Goal: Task Accomplishment & Management: Manage account settings

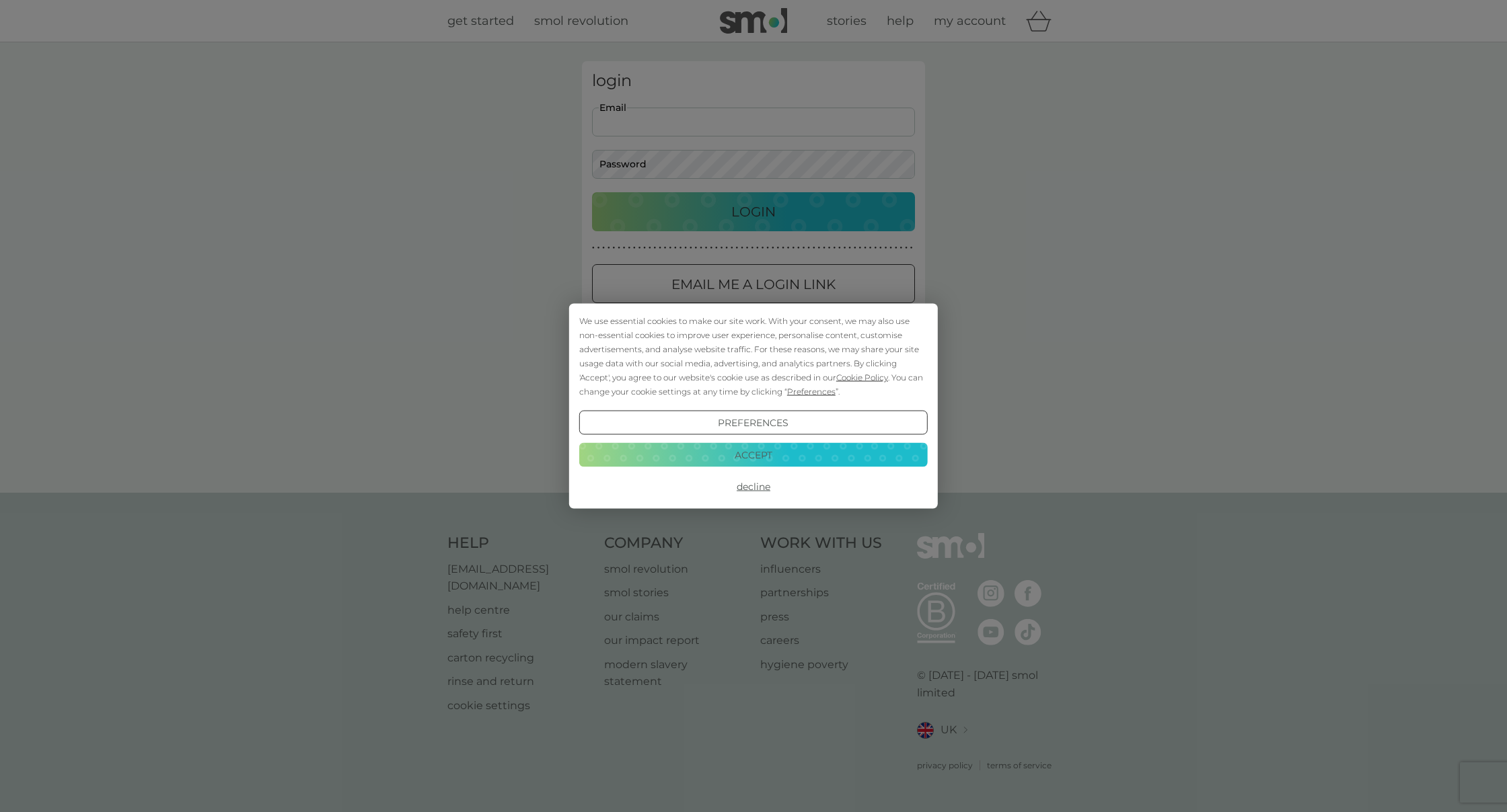
type input "janineleeds@yahoo.com"
click at [801, 460] on button "Accept" at bounding box center [753, 454] width 348 height 24
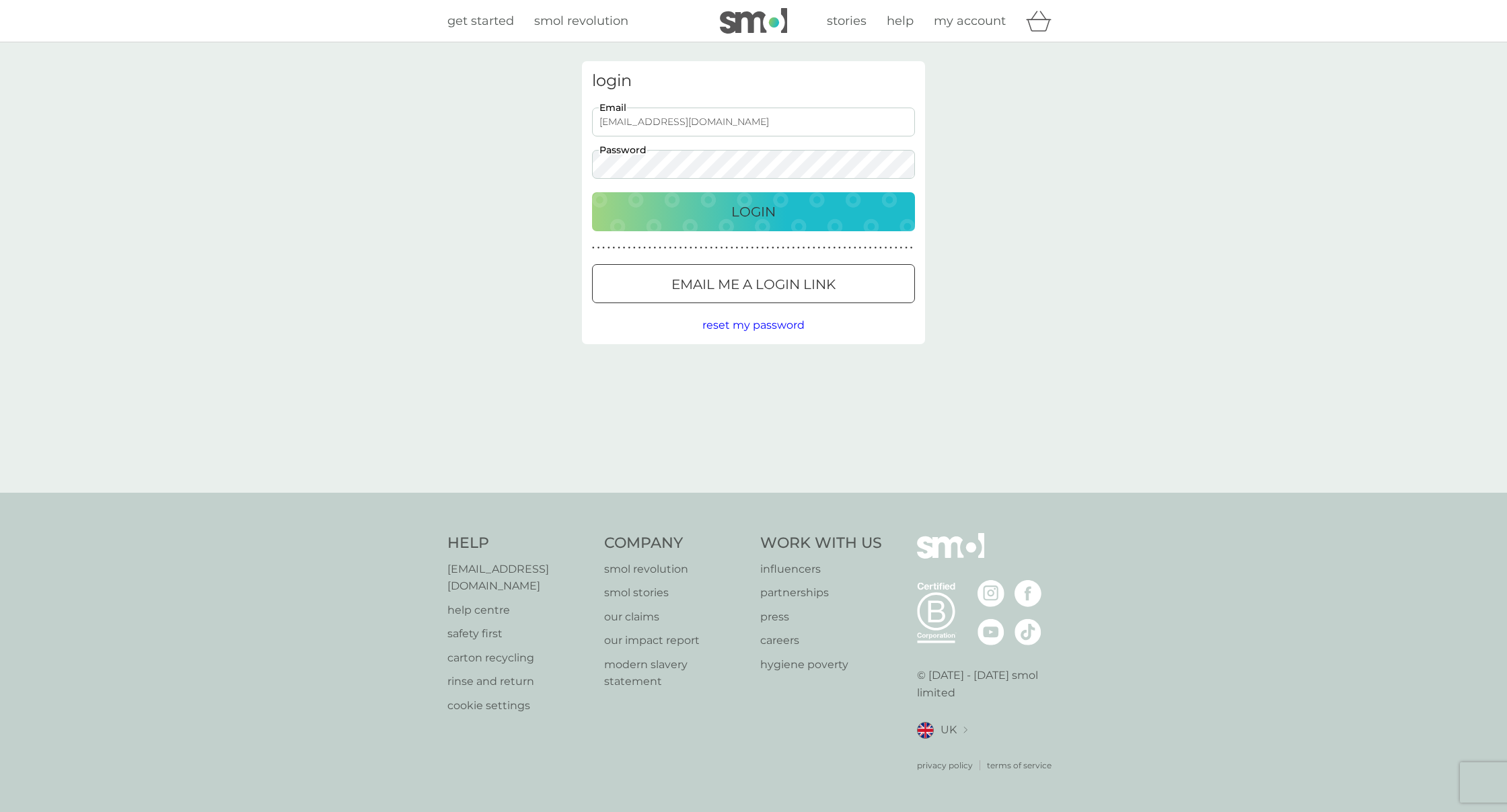
click at [753, 204] on p "Login" at bounding box center [753, 212] width 44 height 21
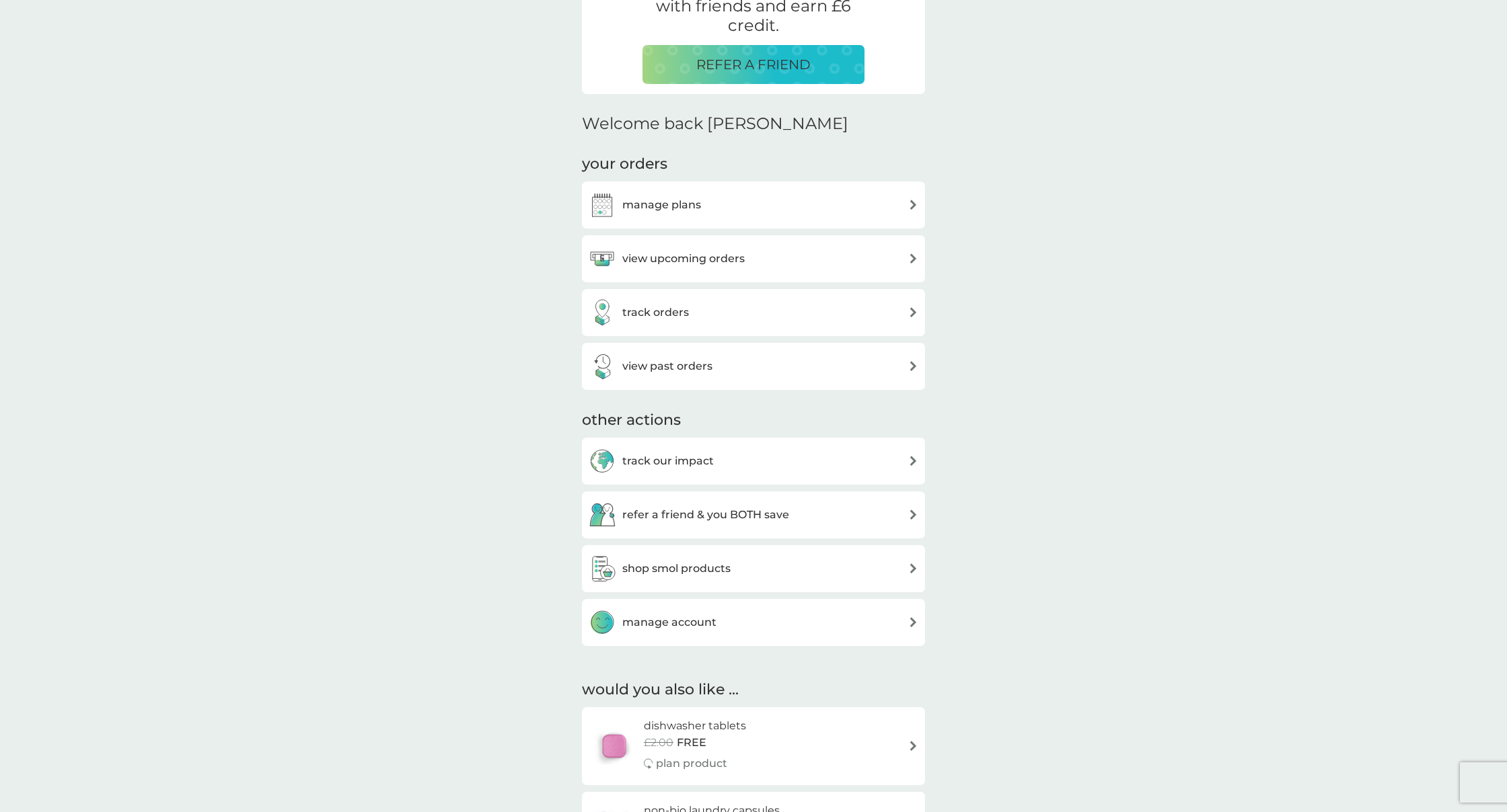
scroll to position [219, 0]
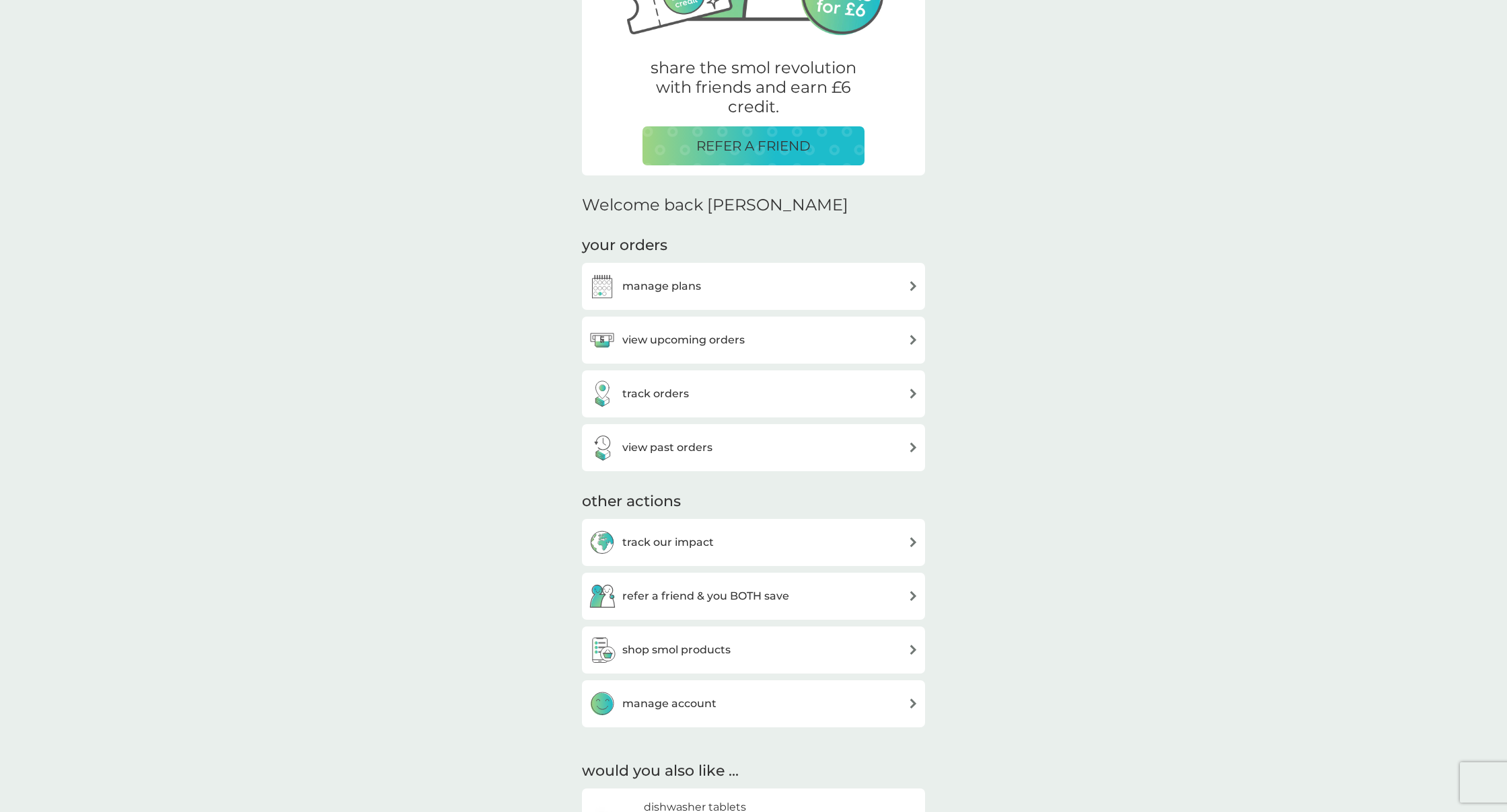
click at [662, 285] on h3 "manage plans" at bounding box center [661, 286] width 79 height 17
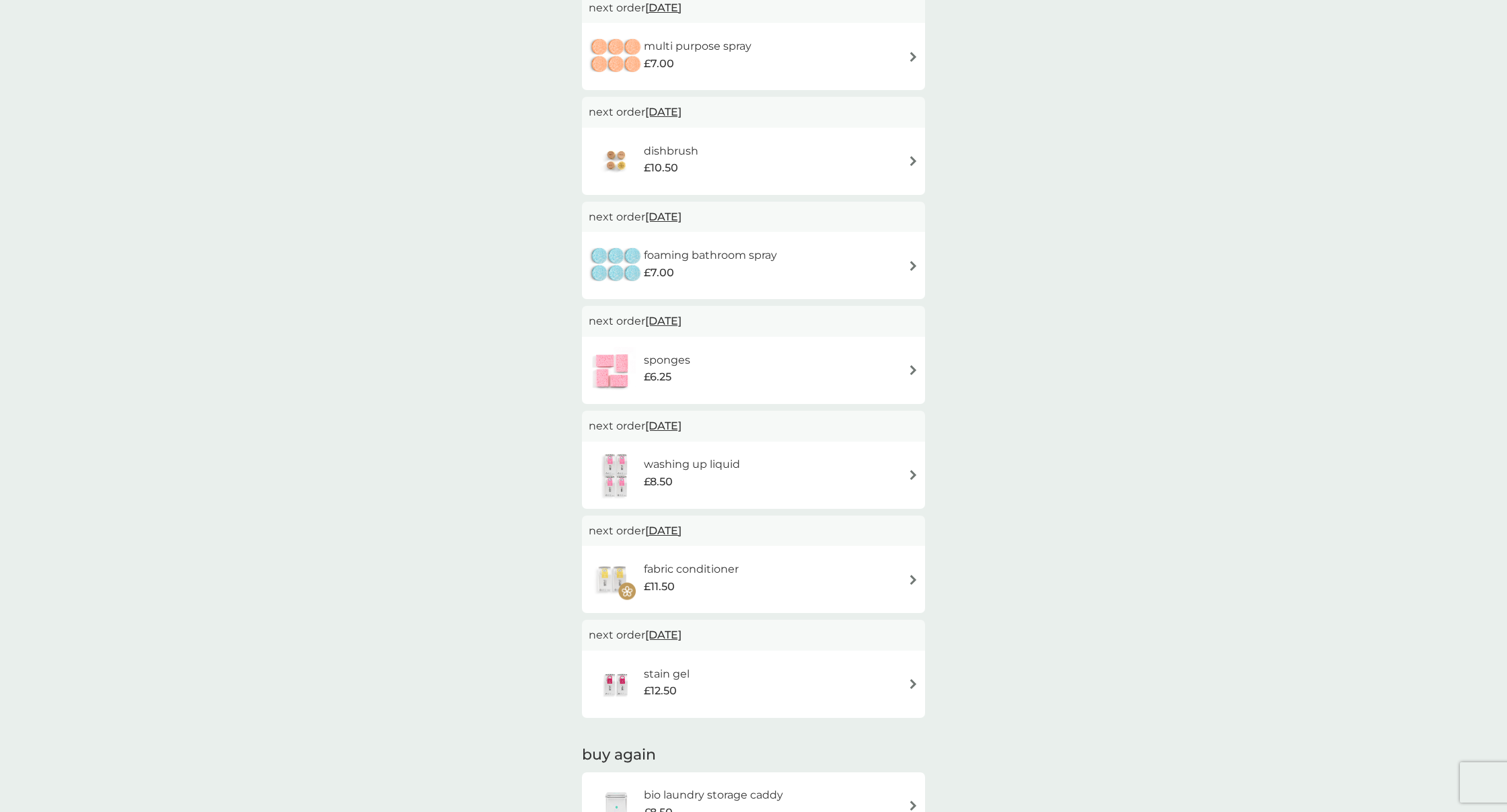
scroll to position [434, 0]
click at [782, 576] on div "fabric conditioner £11.50" at bounding box center [753, 576] width 330 height 47
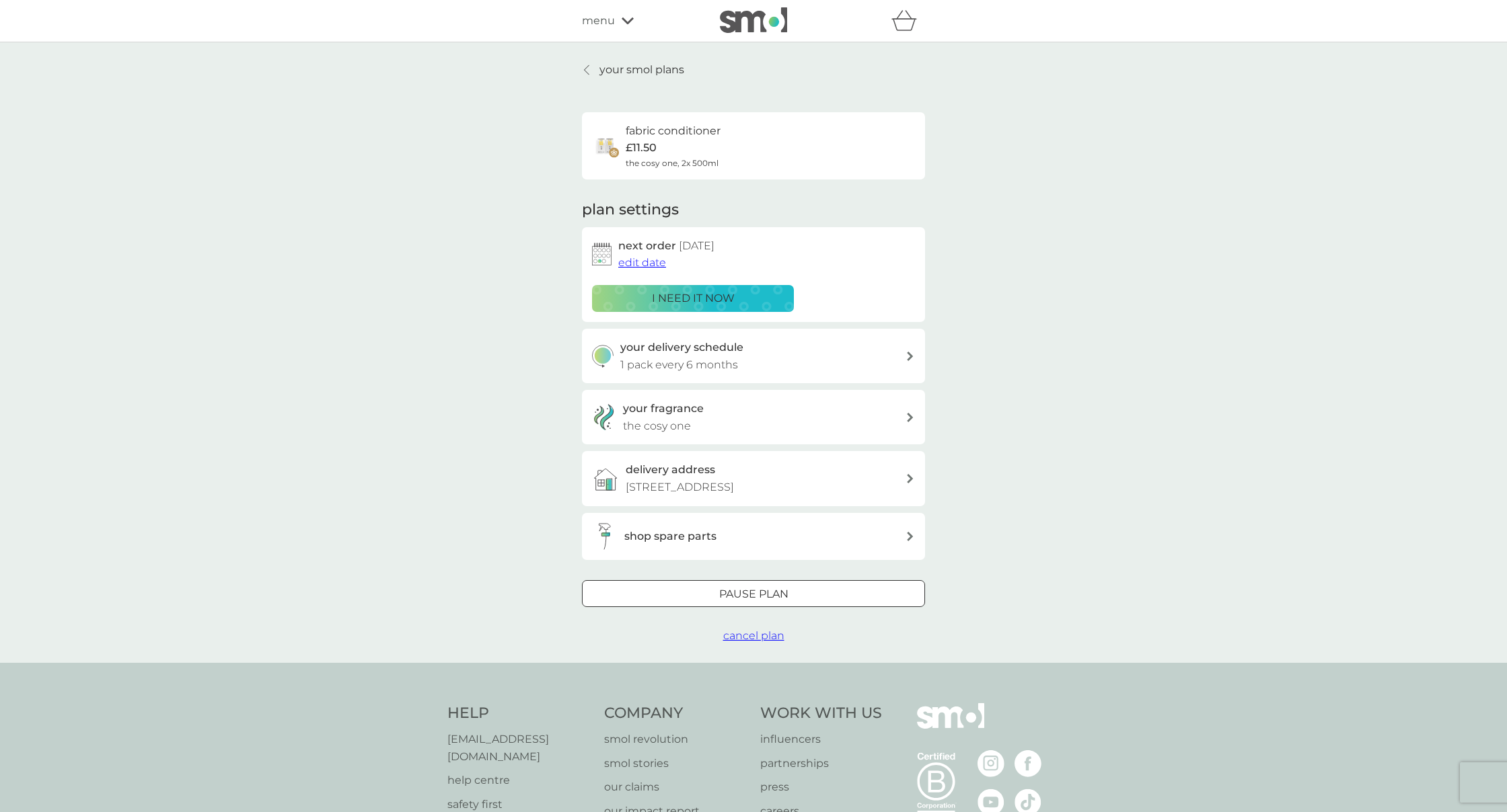
click at [586, 67] on link "your smol plans" at bounding box center [633, 70] width 102 height 17
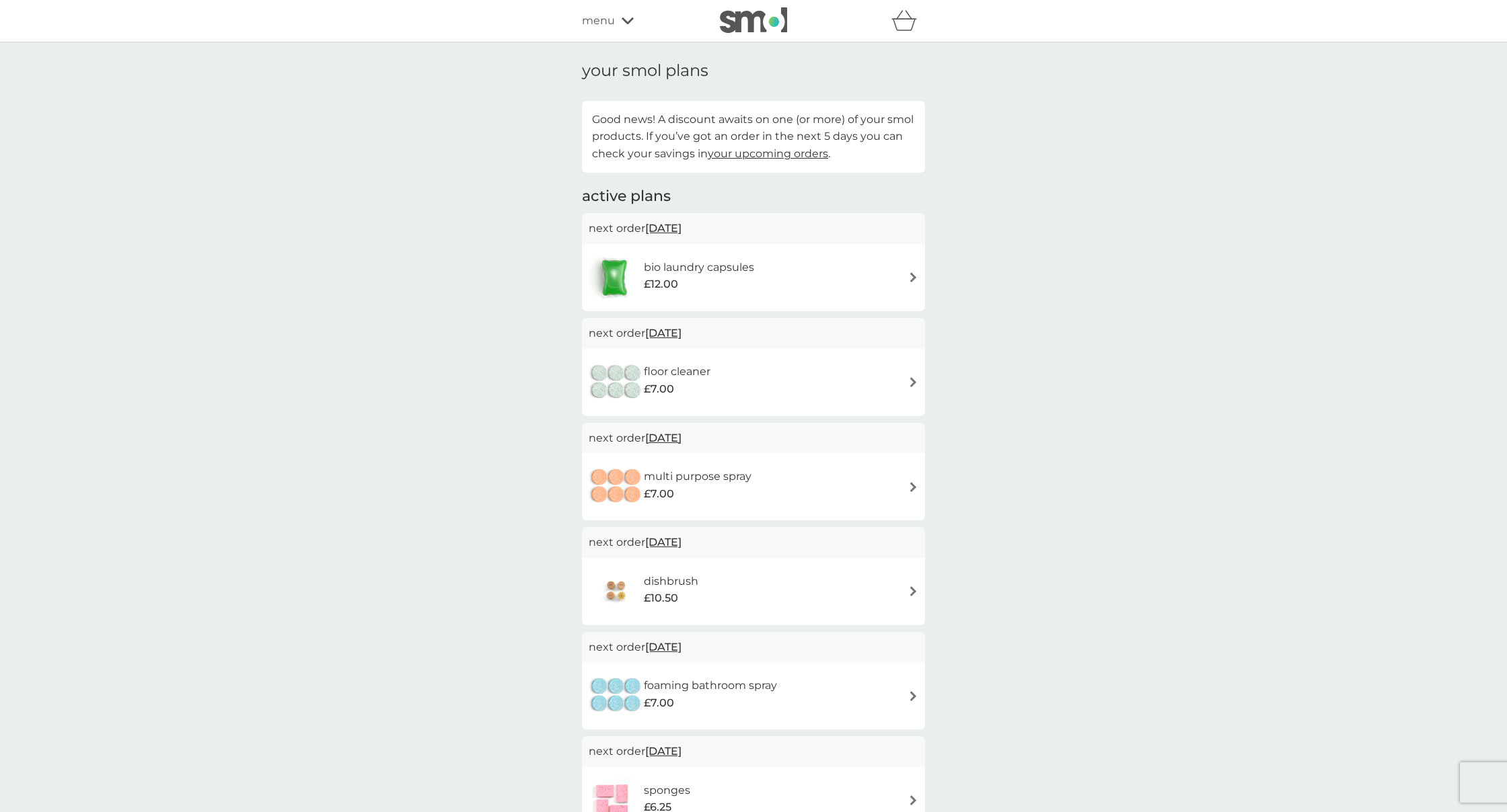
click at [587, 67] on h1 "your smol plans" at bounding box center [753, 71] width 343 height 19
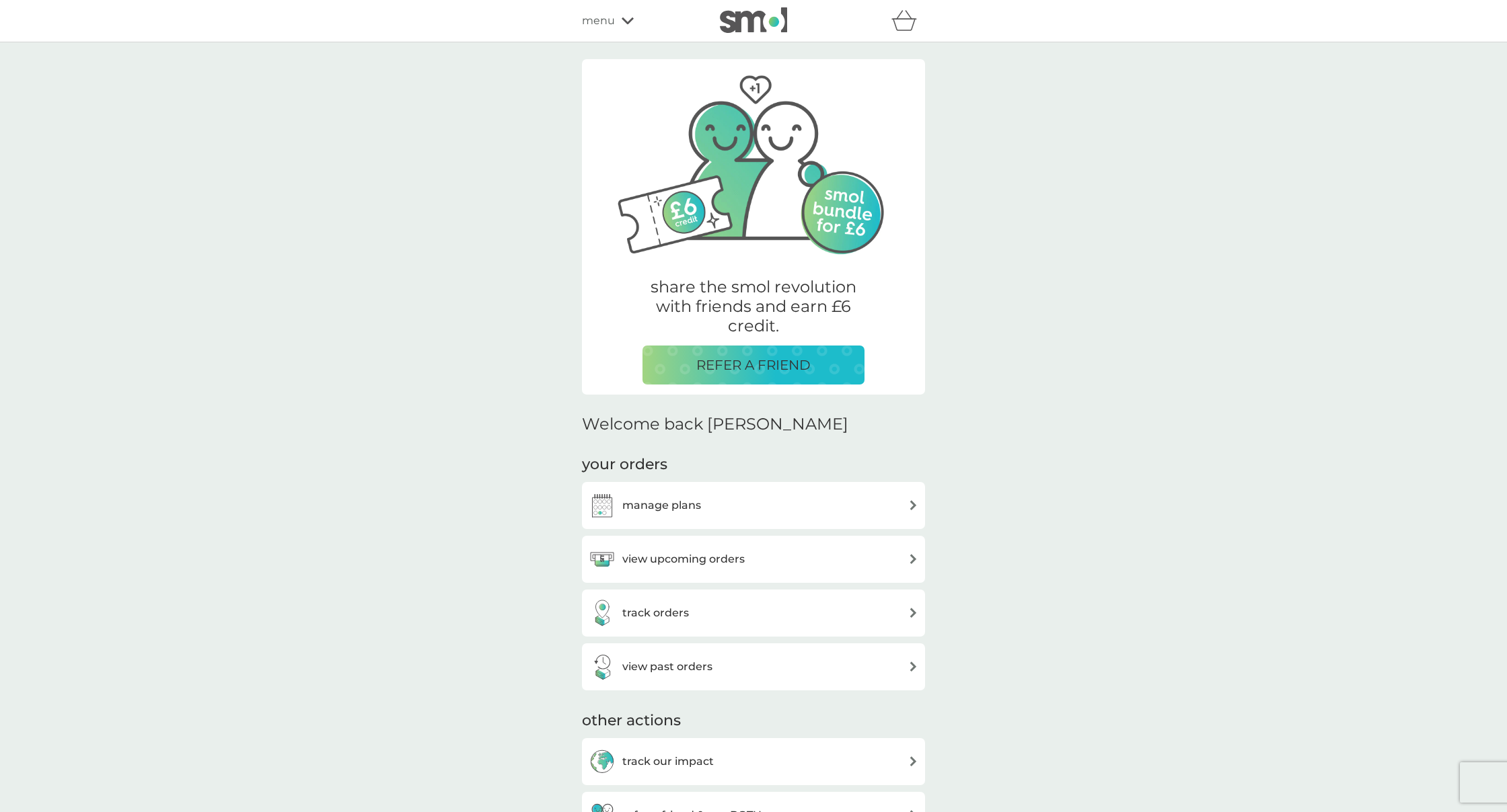
click at [684, 500] on h3 "manage plans" at bounding box center [661, 505] width 79 height 17
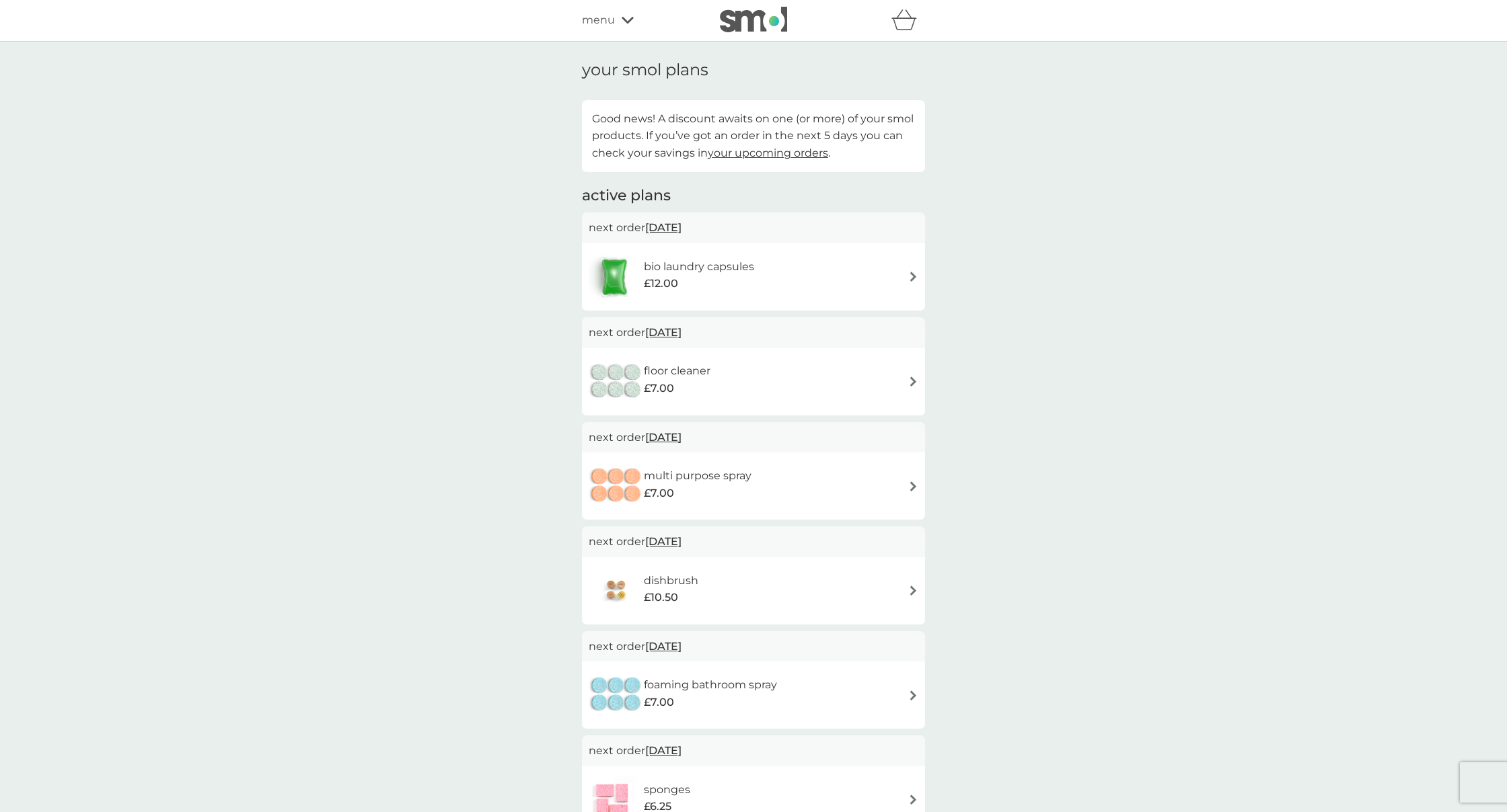
click at [771, 150] on span "your upcoming orders" at bounding box center [768, 153] width 121 height 13
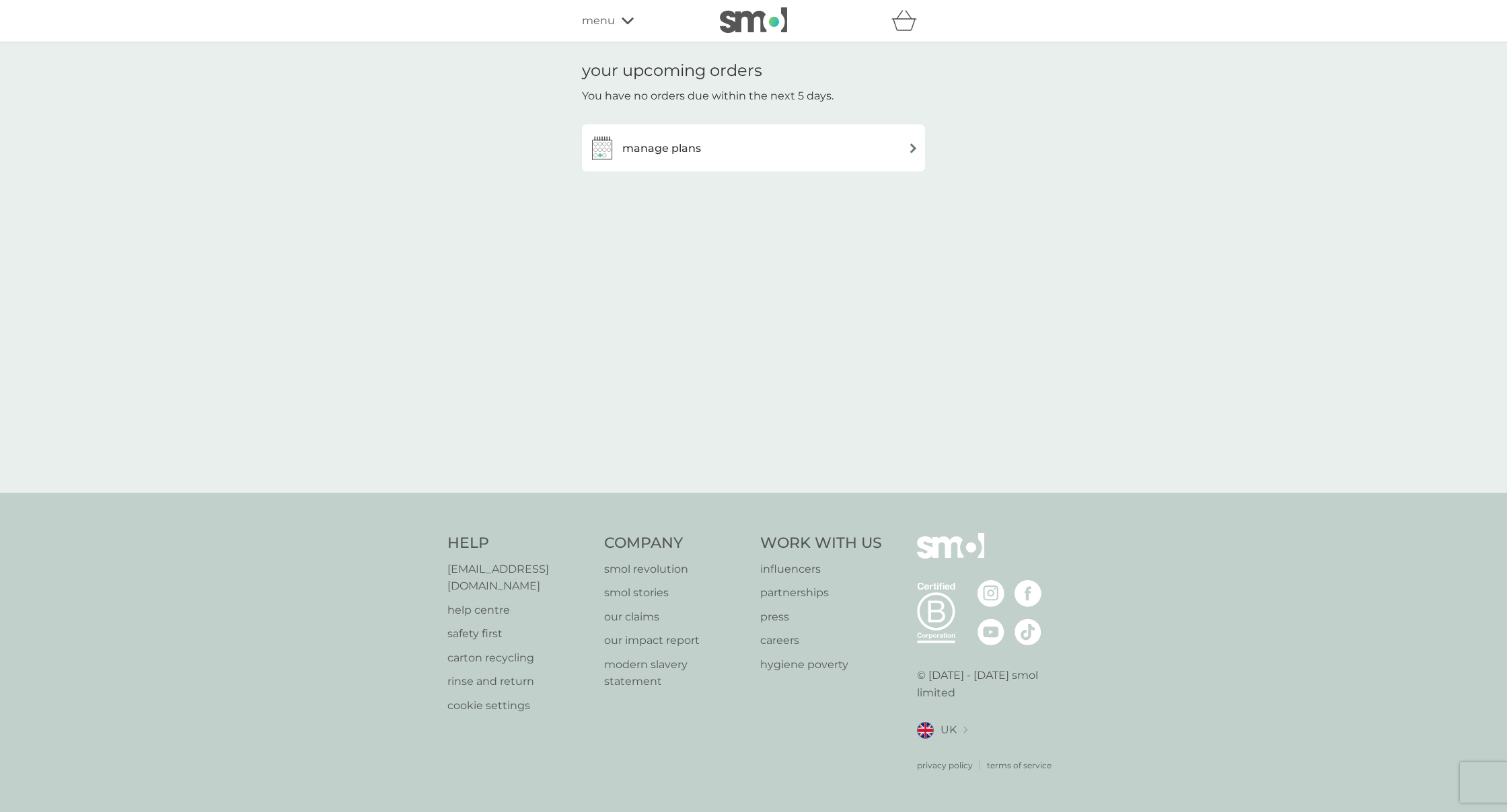
click at [771, 150] on div "manage plans" at bounding box center [753, 148] width 330 height 27
